Goal: Find specific fact: Find specific fact

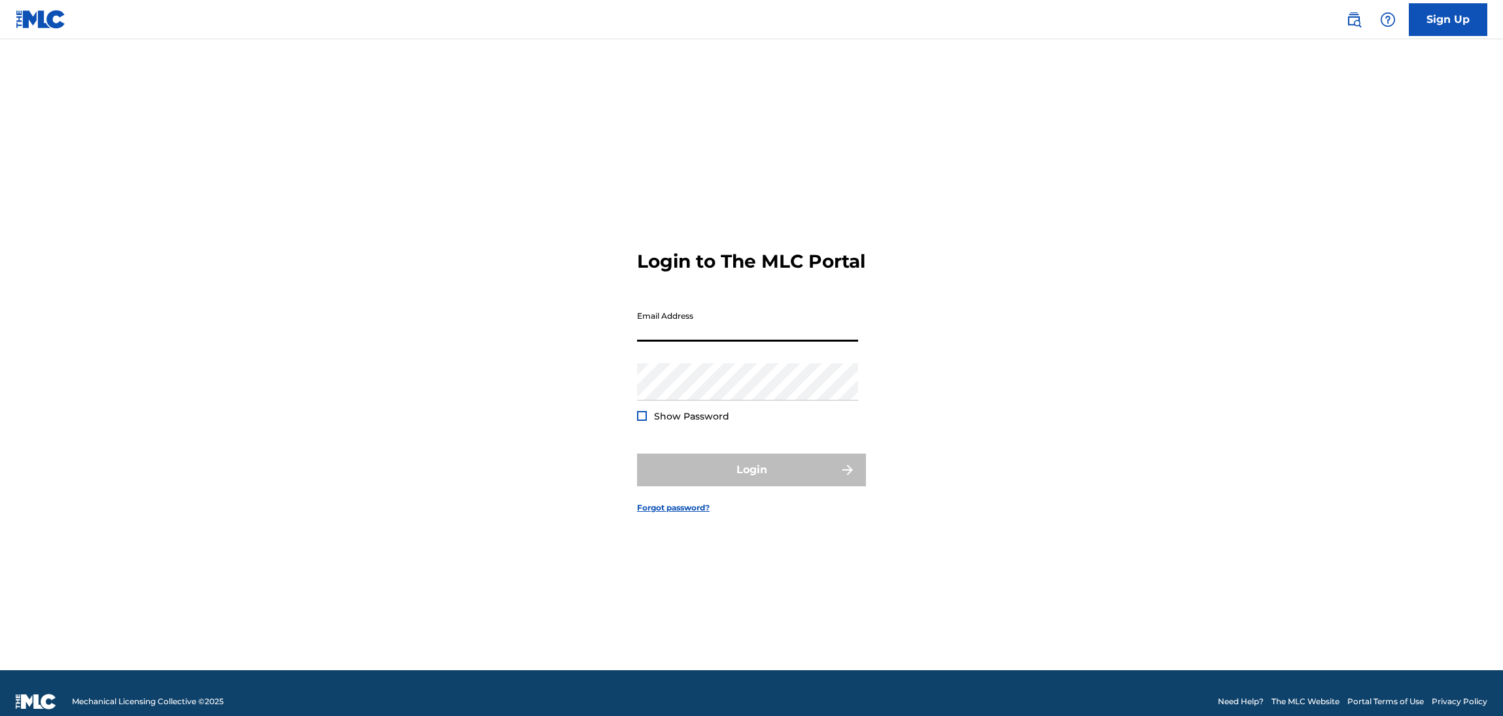
type input "[EMAIL_ADDRESS][DOMAIN_NAME]"
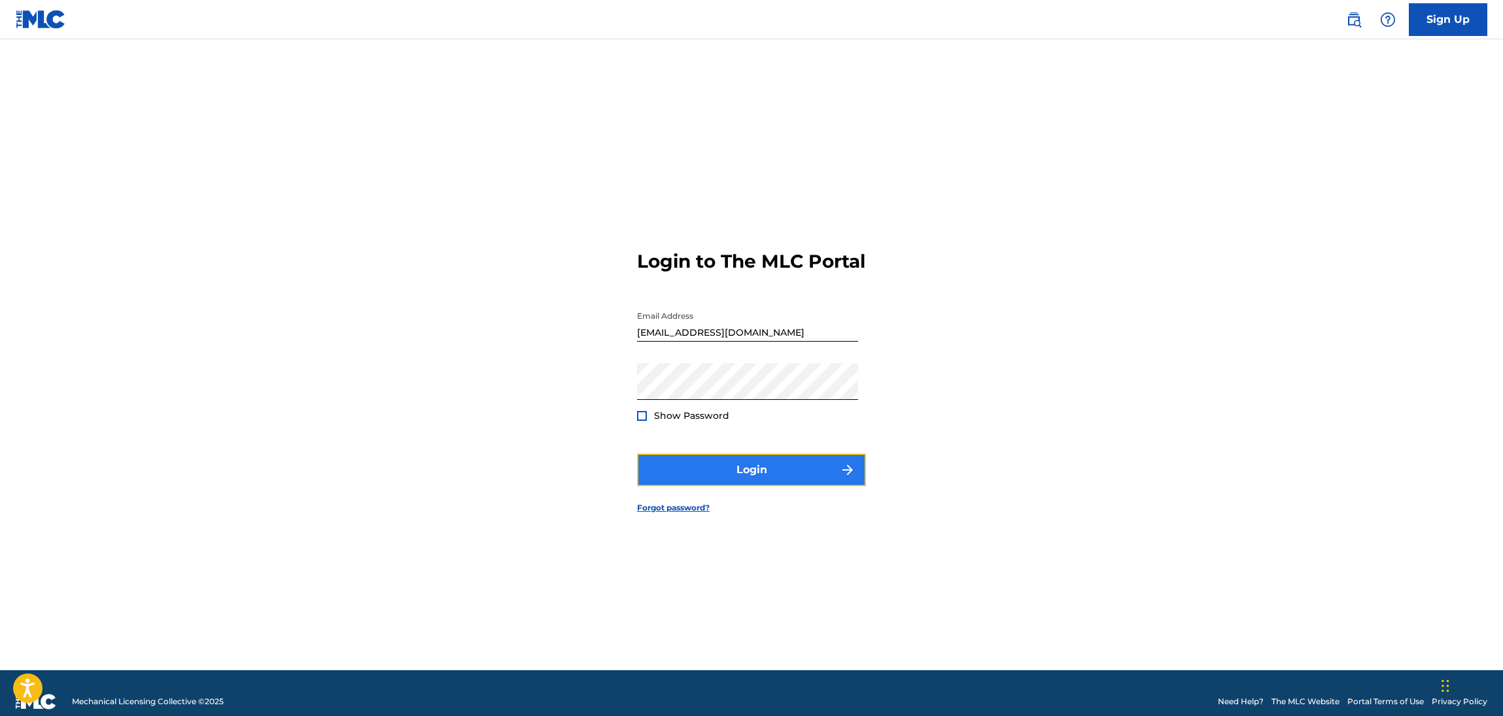
click at [800, 474] on button "Login" at bounding box center [751, 469] width 229 height 33
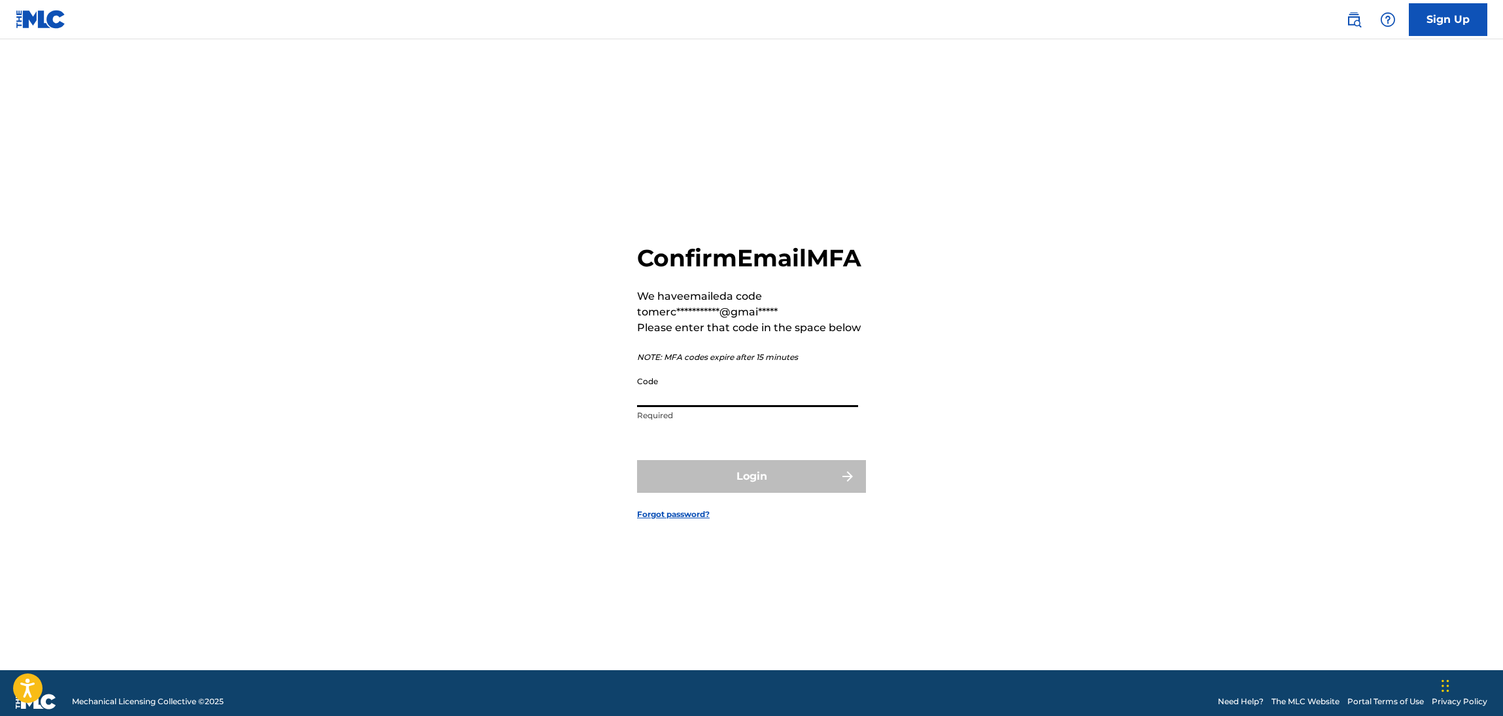
click at [743, 407] on input "Code" at bounding box center [747, 388] width 221 height 37
paste input "089509"
type input "089509"
click at [1131, 507] on div "**********" at bounding box center [752, 371] width 916 height 598
click at [863, 510] on form "**********" at bounding box center [751, 371] width 229 height 598
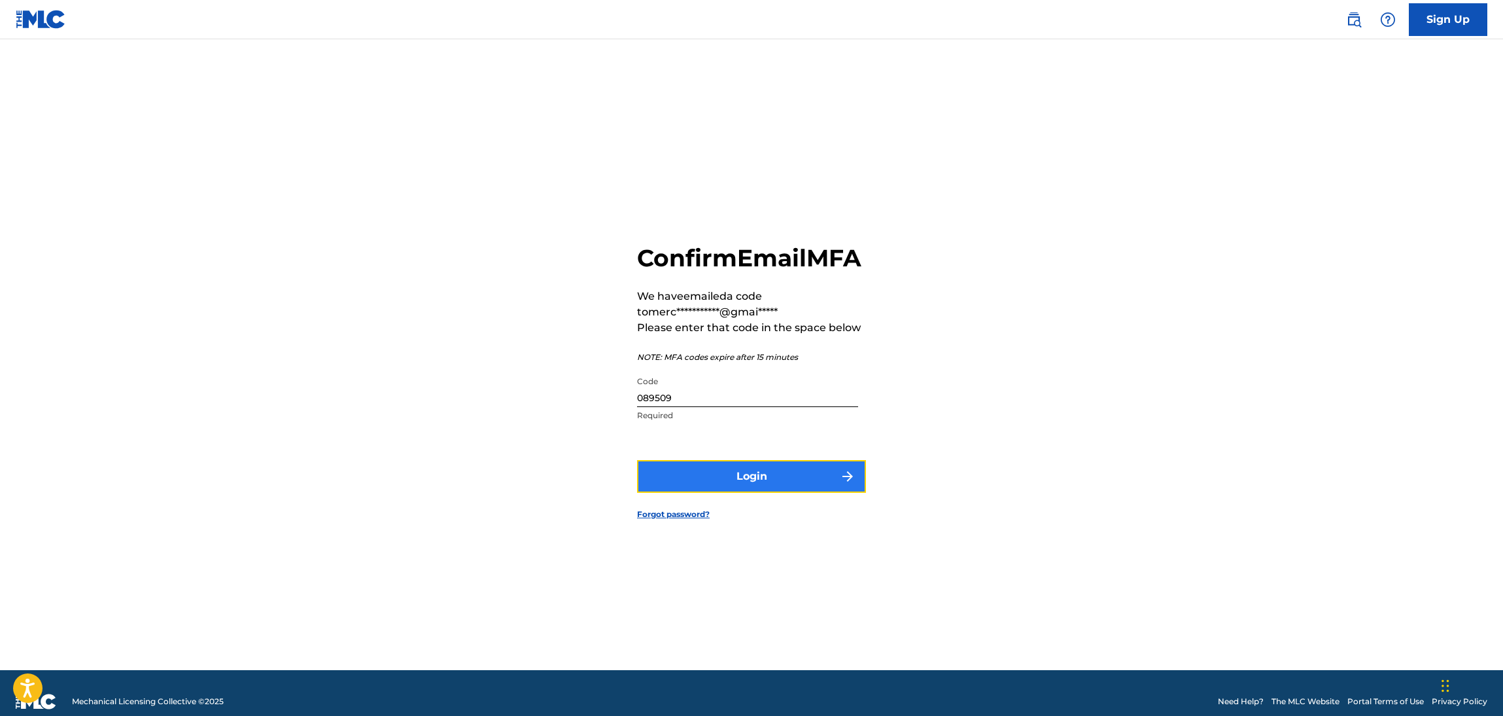
click at [847, 484] on img "submit" at bounding box center [848, 476] width 16 height 16
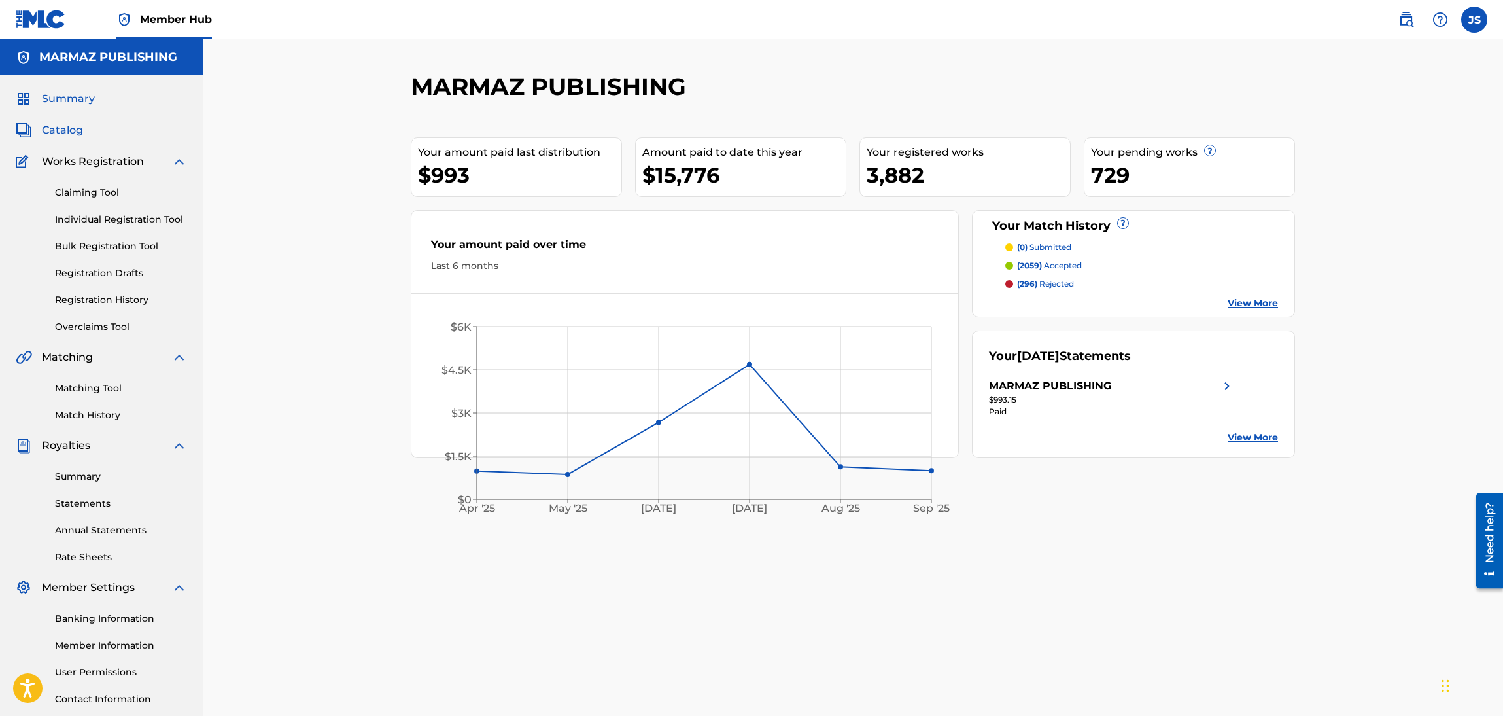
click at [65, 135] on span "Catalog" at bounding box center [62, 130] width 41 height 16
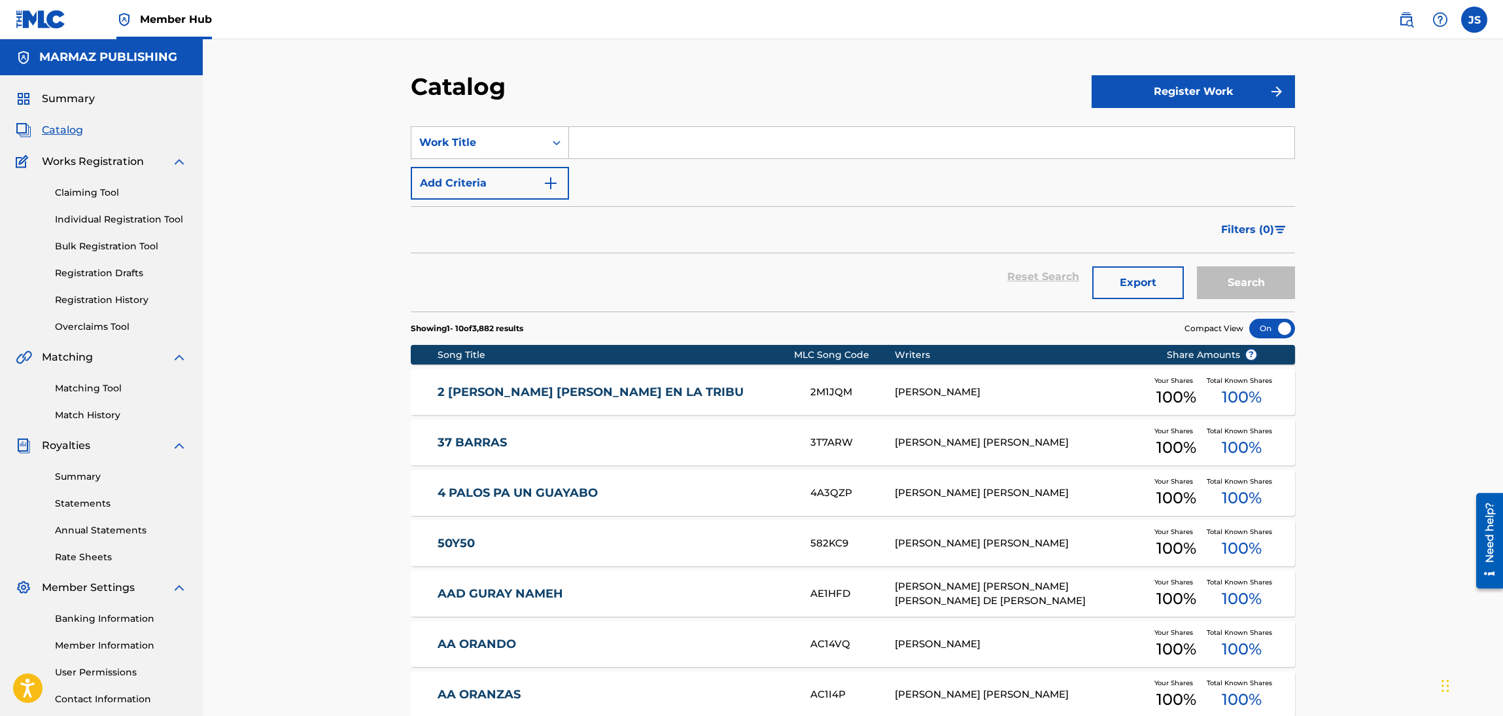
click at [576, 393] on link "2 [PERSON_NAME] [PERSON_NAME] EN LA TRIBU" at bounding box center [616, 392] width 356 height 15
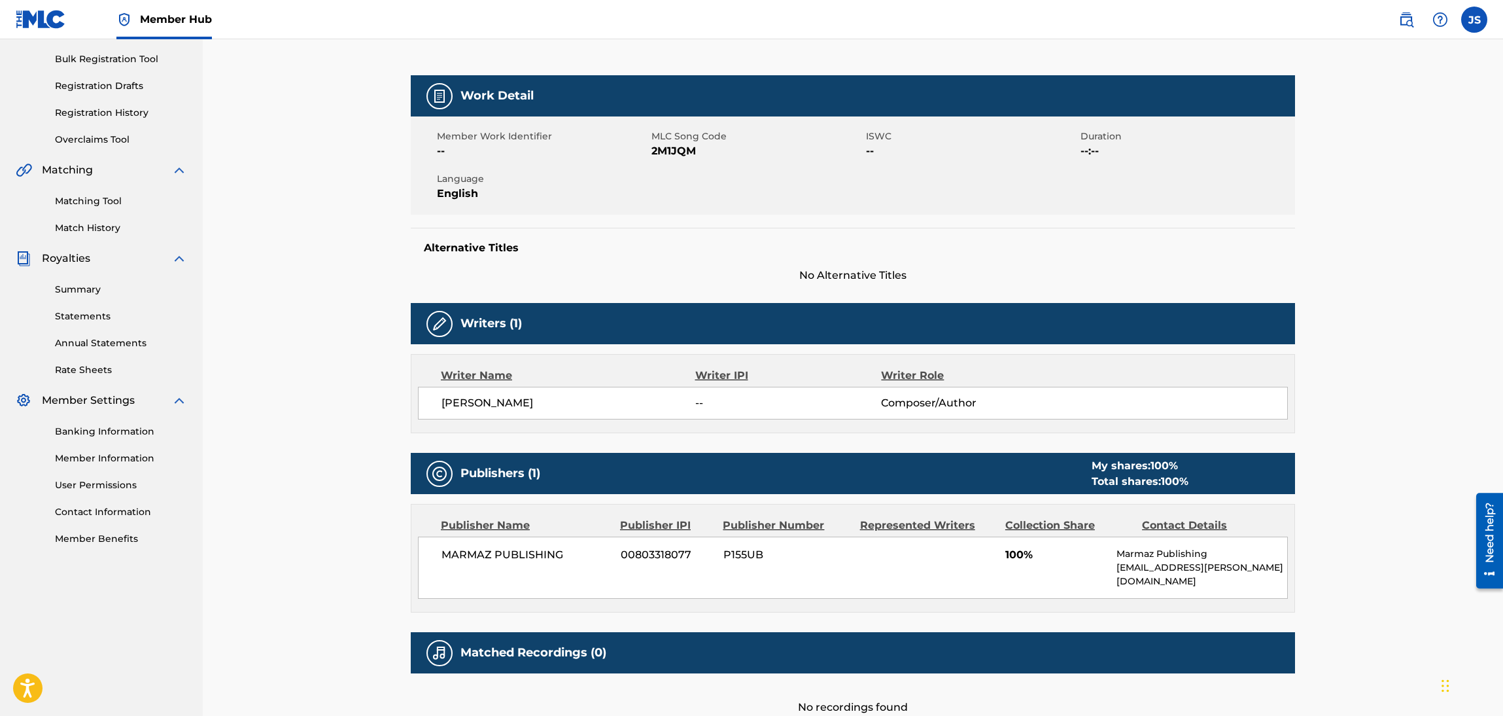
scroll to position [196, 0]
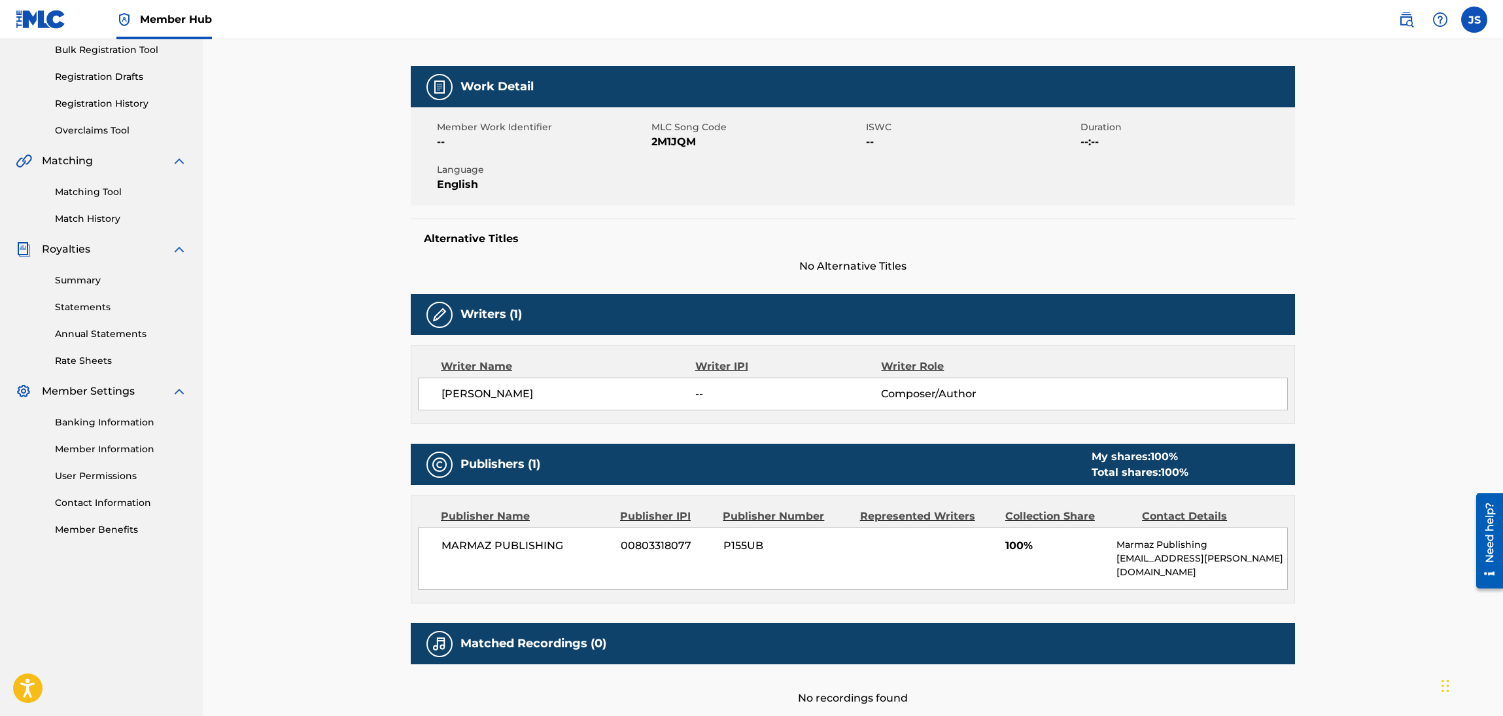
click at [665, 538] on span "00803318077" at bounding box center [667, 546] width 93 height 16
copy span "00803318077"
drag, startPoint x: 709, startPoint y: 483, endPoint x: 611, endPoint y: 480, distance: 97.6
click at [611, 508] on div "Publisher Name Publisher IPI Publisher Number Represented Writers Collection Sh…" at bounding box center [853, 516] width 870 height 16
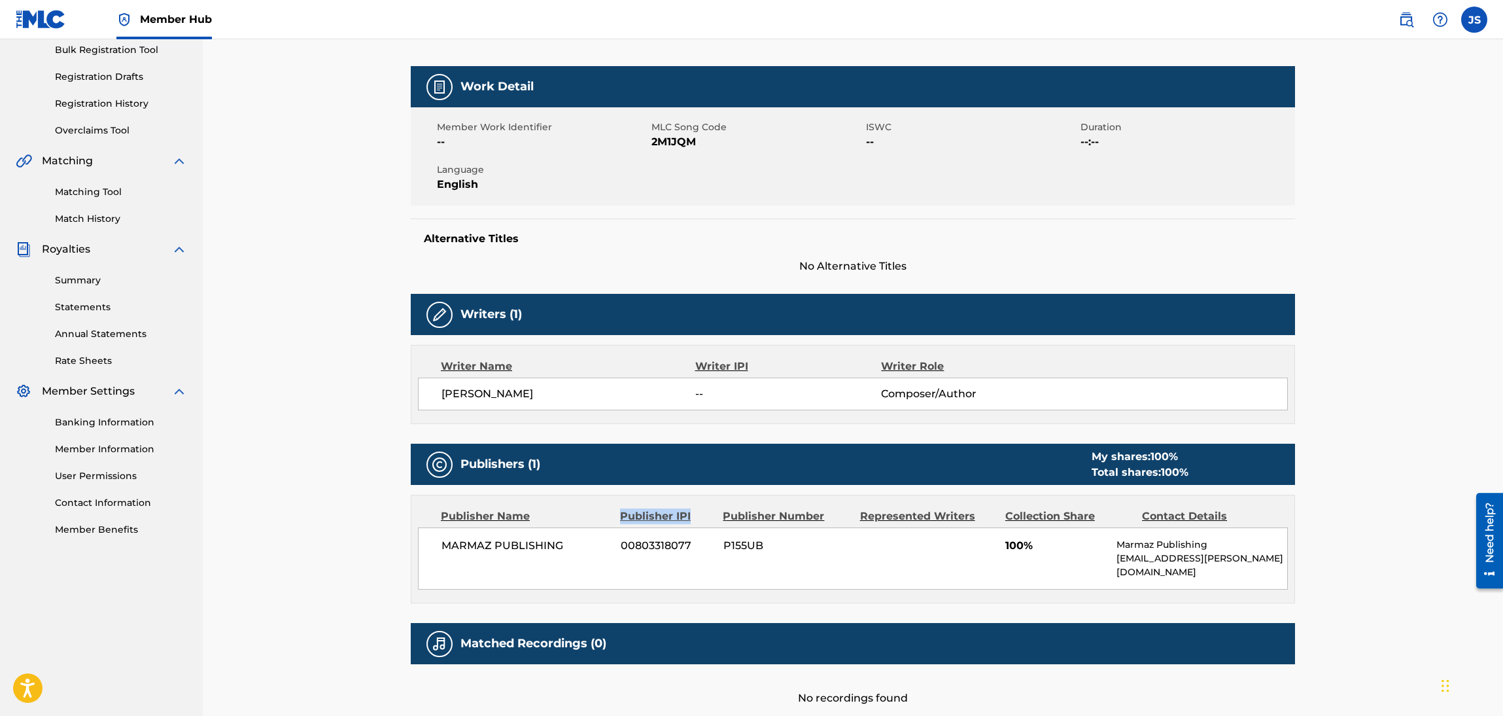
copy div "Publisher IPI"
